Goal: Task Accomplishment & Management: Complete application form

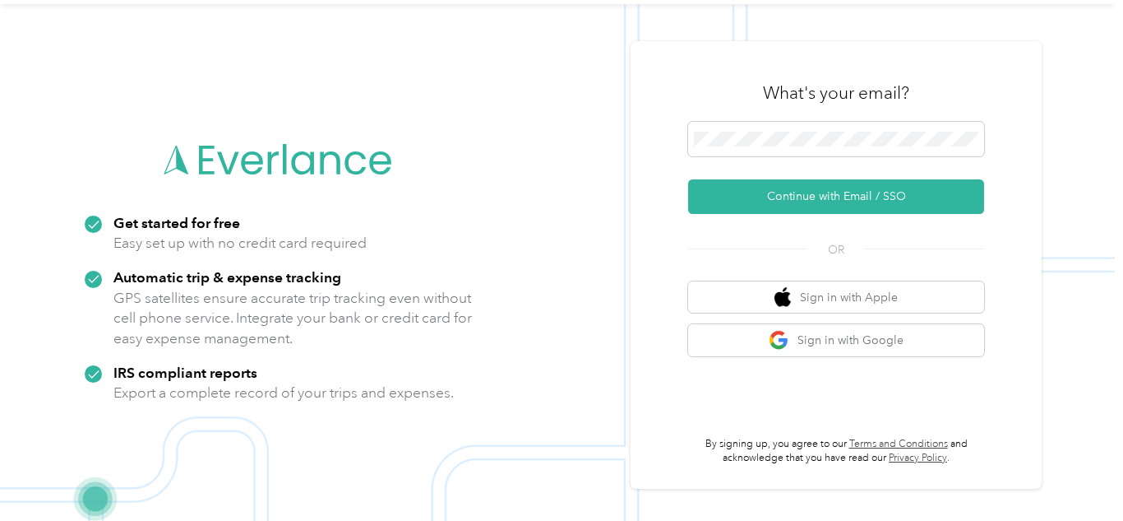
scroll to position [48, 0]
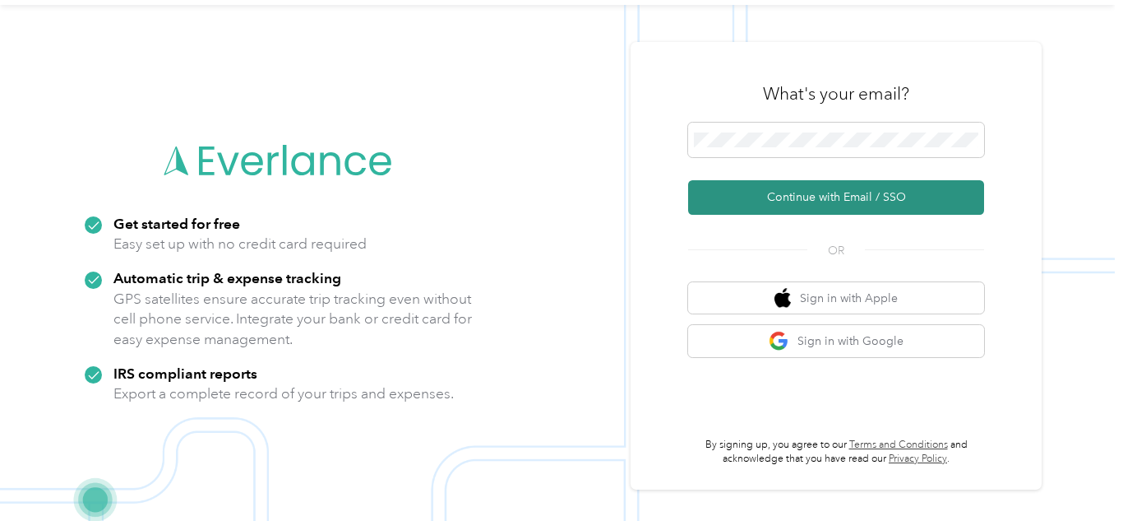
click at [850, 191] on button "Continue with Email / SSO" at bounding box center [836, 197] width 296 height 35
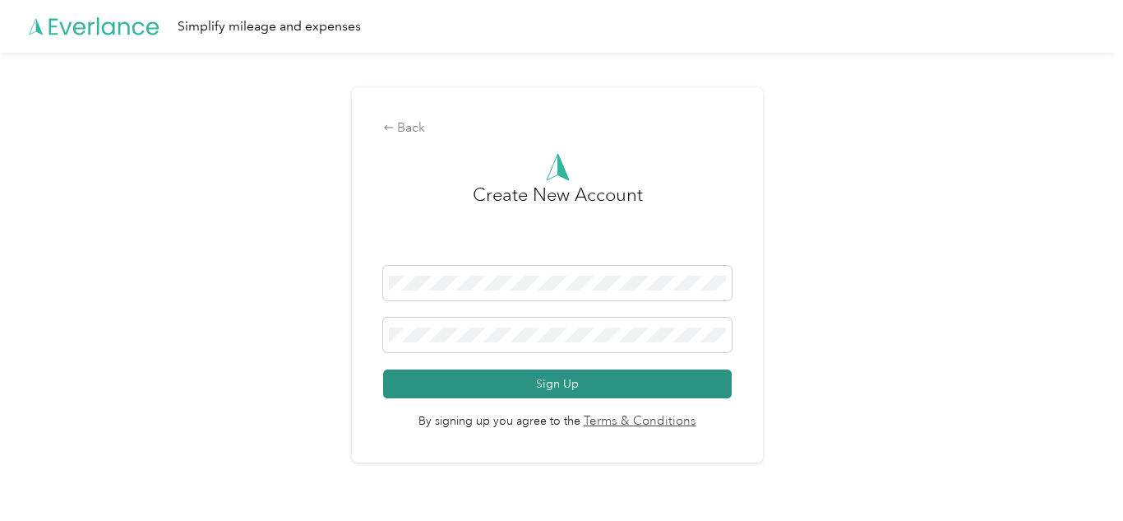
click at [647, 382] on button "Sign Up" at bounding box center [557, 383] width 349 height 29
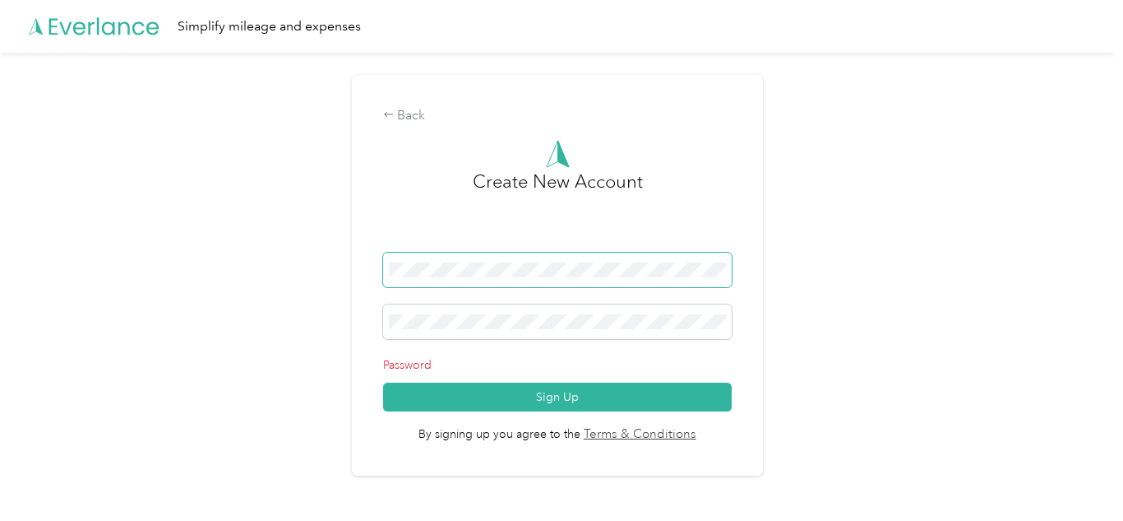
click at [577, 282] on span at bounding box center [557, 269] width 349 height 35
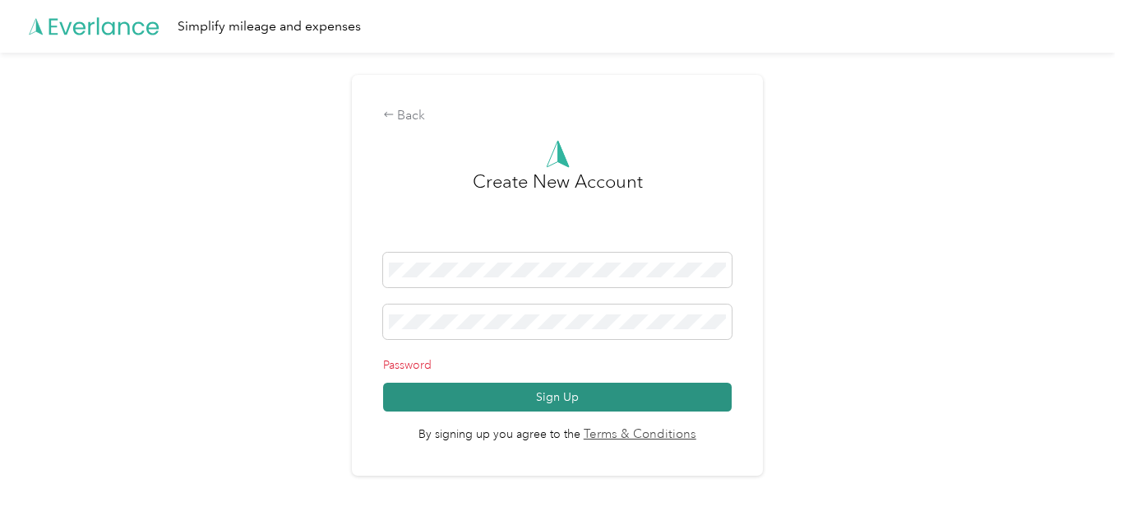
click at [567, 406] on button "Sign Up" at bounding box center [557, 396] width 349 height 29
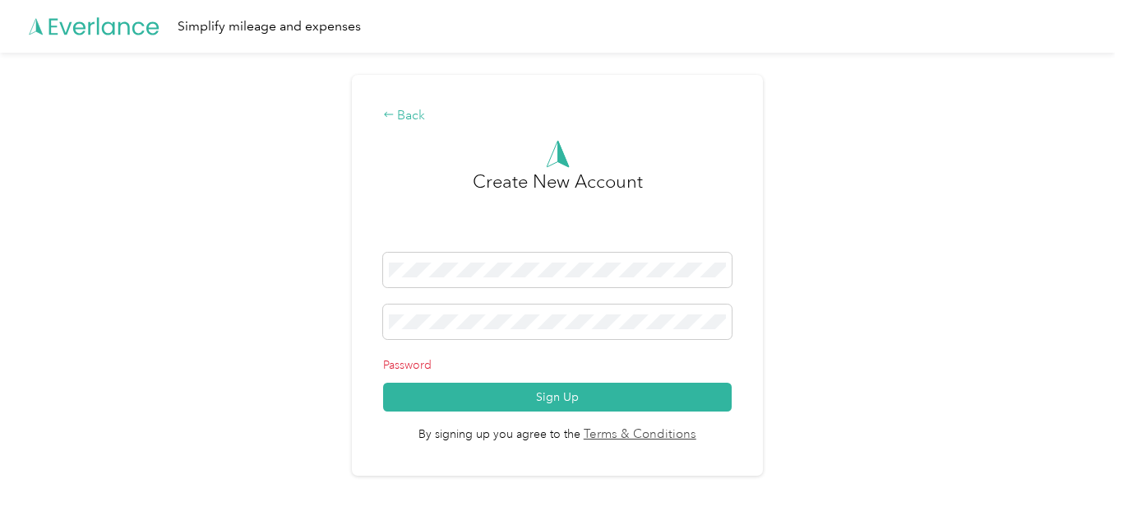
click at [407, 111] on div "Back" at bounding box center [557, 116] width 349 height 20
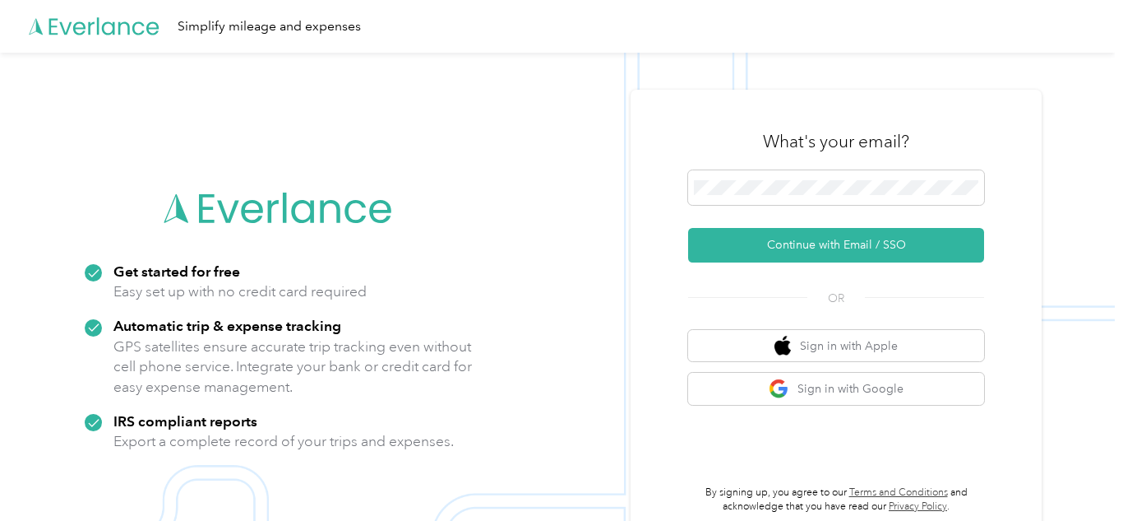
scroll to position [48, 0]
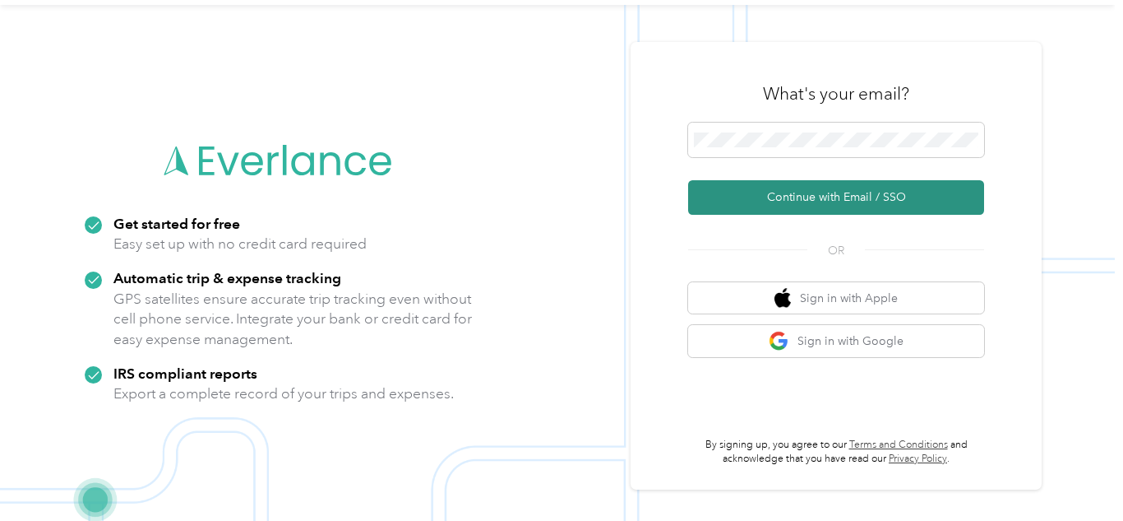
click at [806, 192] on button "Continue with Email / SSO" at bounding box center [836, 197] width 296 height 35
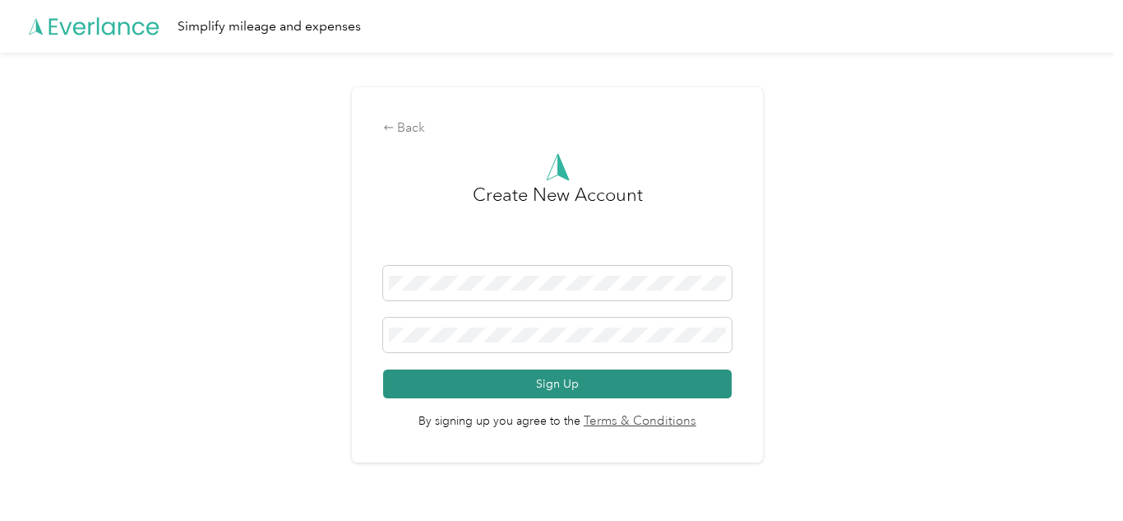
click at [697, 388] on button "Sign Up" at bounding box center [557, 383] width 349 height 29
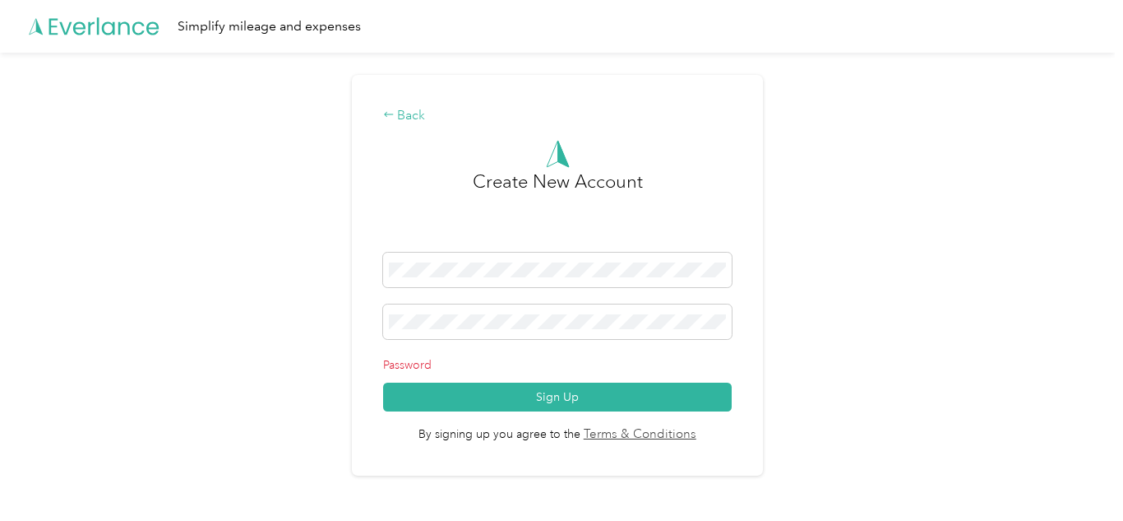
scroll to position [48, 0]
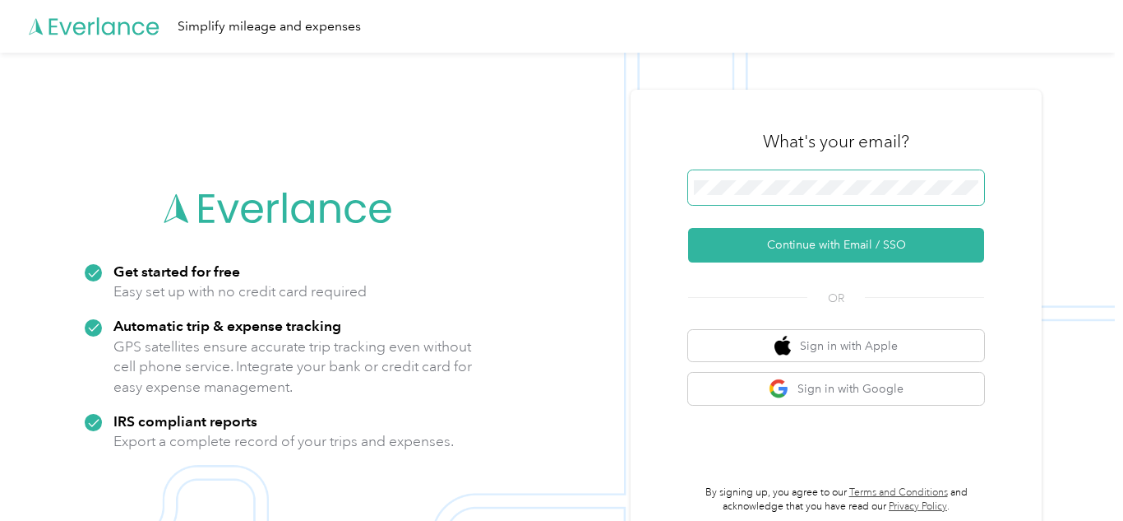
click at [805, 177] on span at bounding box center [836, 187] width 296 height 35
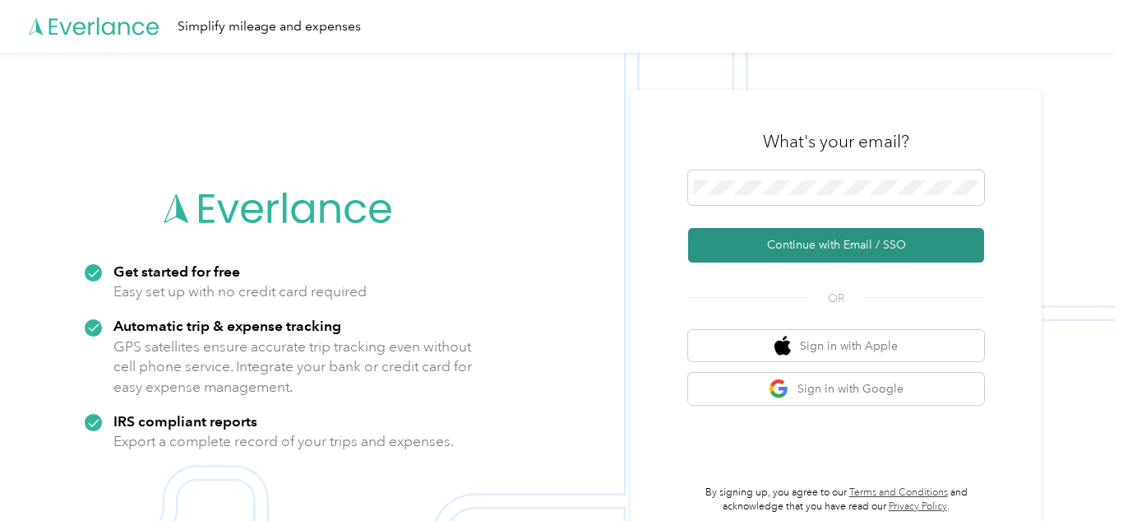
click at [828, 247] on button "Continue with Email / SSO" at bounding box center [836, 245] width 296 height 35
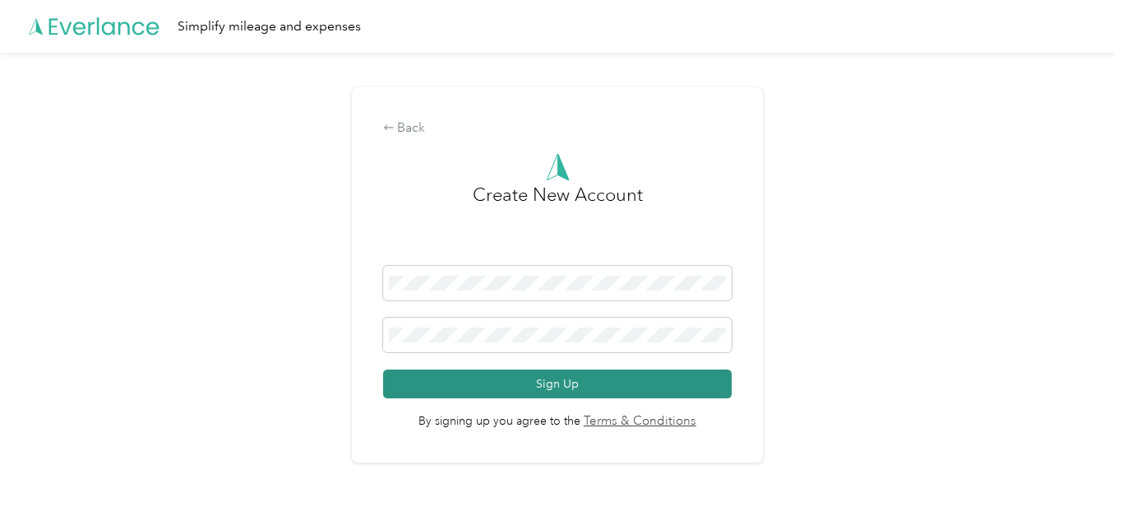
click at [520, 378] on button "Sign Up" at bounding box center [557, 383] width 349 height 29
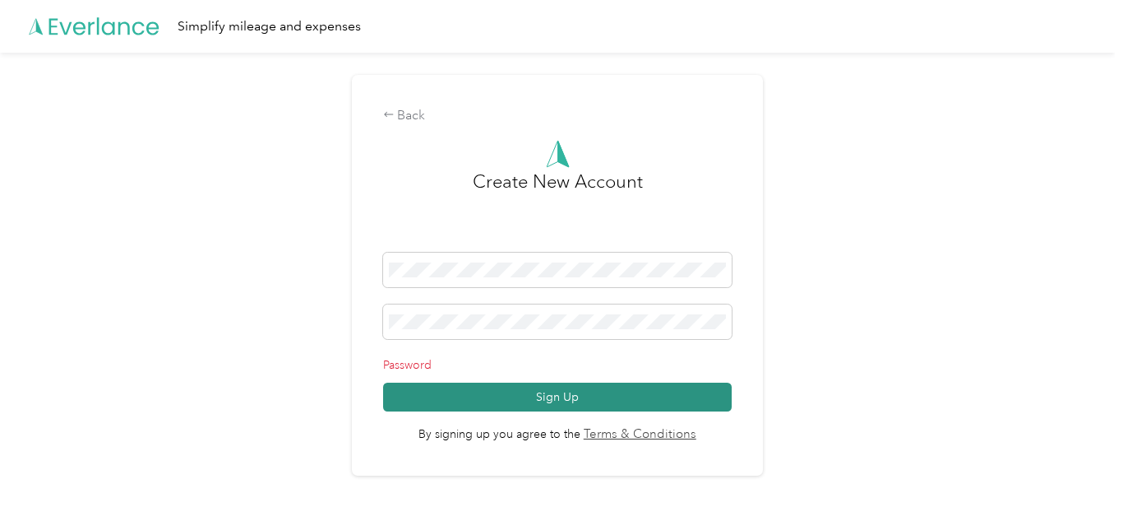
click at [526, 392] on button "Sign Up" at bounding box center [557, 396] width 349 height 29
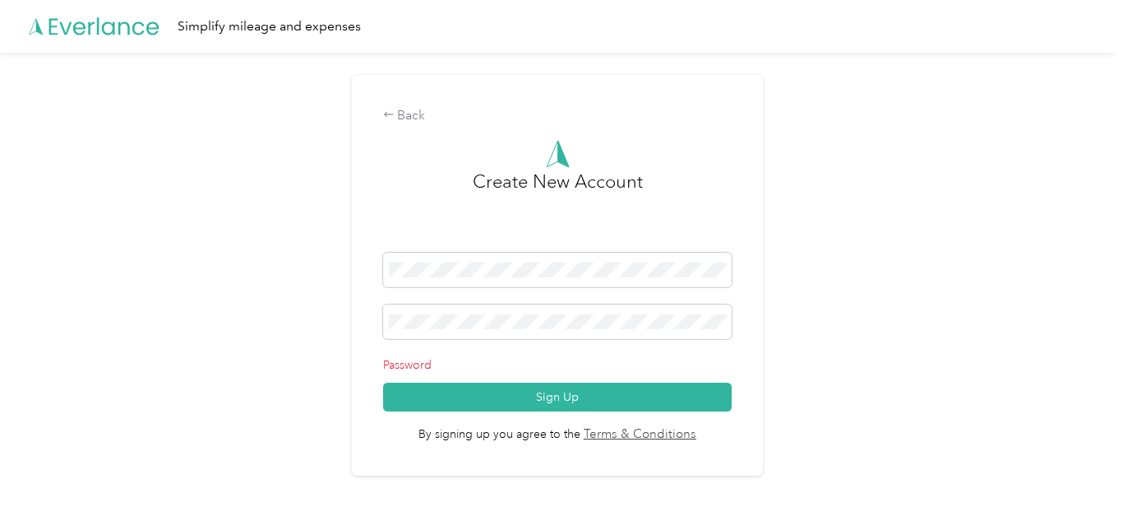
click at [66, 25] on icon at bounding box center [95, 26] width 132 height 95
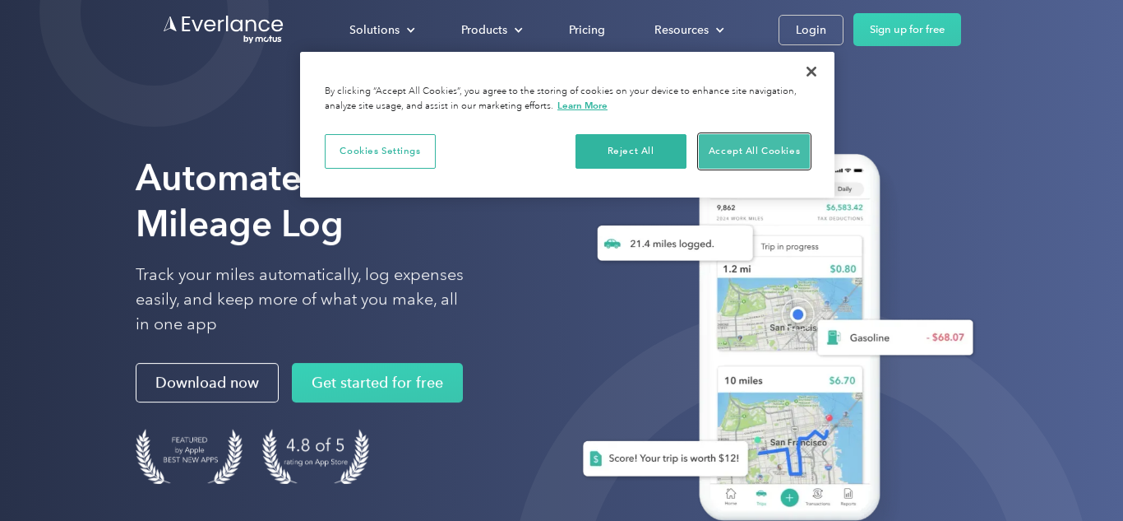
click at [772, 136] on button "Accept All Cookies" at bounding box center [754, 151] width 111 height 35
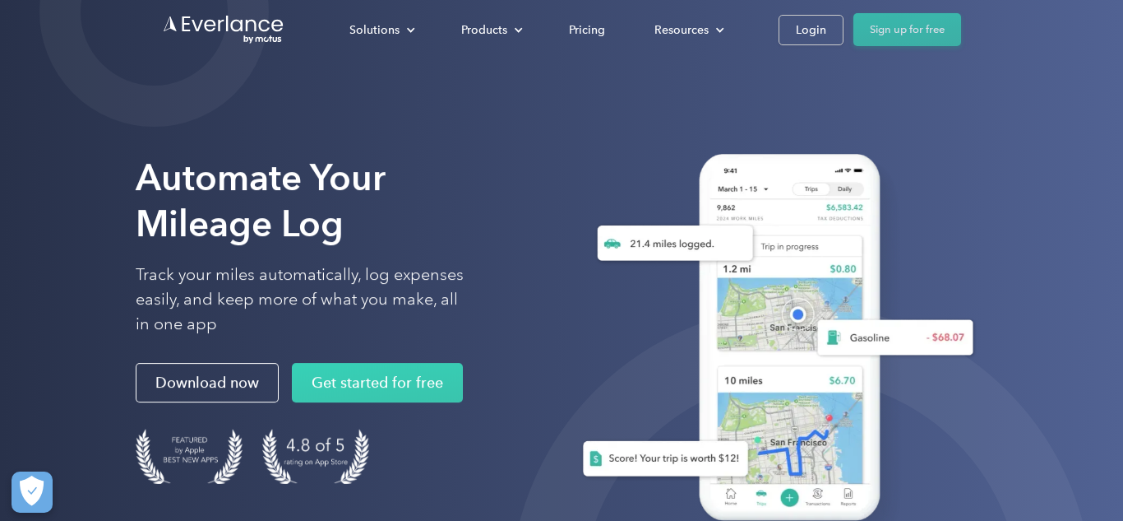
click at [868, 21] on link "Sign up for free" at bounding box center [908, 29] width 108 height 33
